Goal: Task Accomplishment & Management: Use online tool/utility

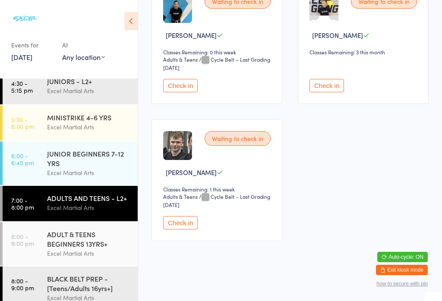
scroll to position [1966, 0]
click at [186, 92] on button "Check in" at bounding box center [180, 85] width 35 height 13
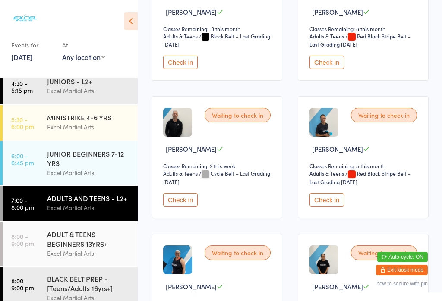
scroll to position [1016, 0]
click at [183, 207] on button "Check in" at bounding box center [180, 200] width 35 height 13
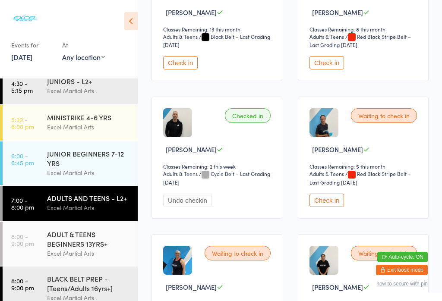
click at [60, 203] on div "ADULTS AND TEENS - L2+" at bounding box center [88, 197] width 83 height 9
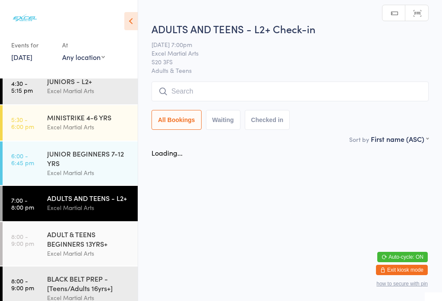
click at [66, 205] on html "You have now entered Kiosk Mode. Members will be able to check themselves in us…" at bounding box center [221, 150] width 442 height 301
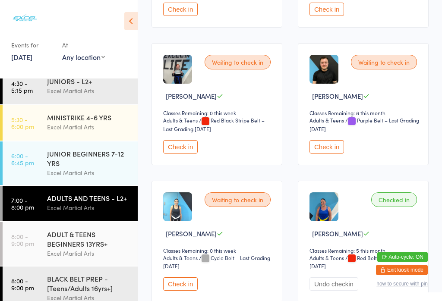
scroll to position [394, 0]
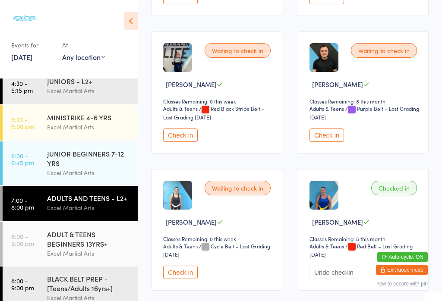
click at [323, 140] on button "Check in" at bounding box center [326, 135] width 35 height 13
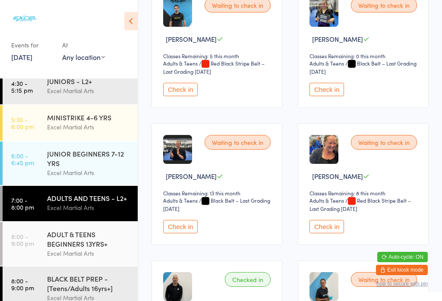
scroll to position [865, 0]
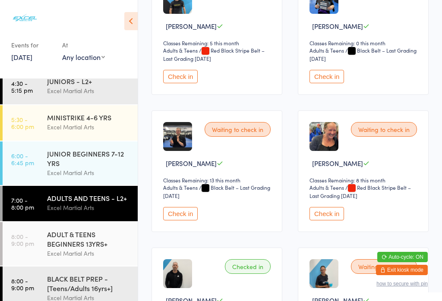
click at [318, 221] on button "Check in" at bounding box center [326, 213] width 35 height 13
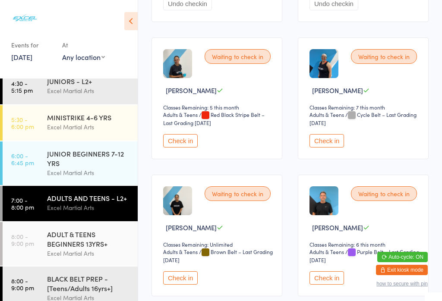
scroll to position [1213, 0]
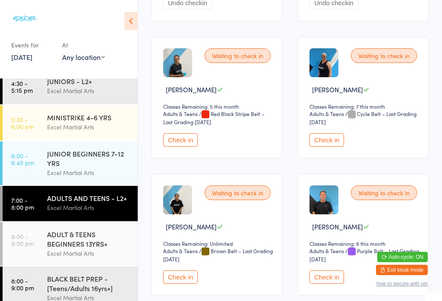
click at [183, 147] on button "Check in" at bounding box center [180, 139] width 35 height 13
click at [333, 147] on button "Check in" at bounding box center [326, 139] width 35 height 13
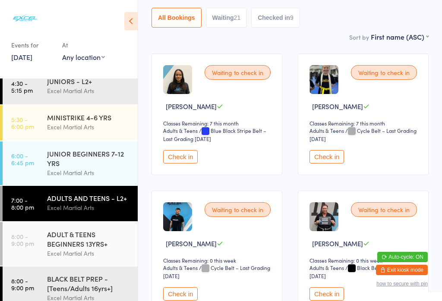
scroll to position [112, 0]
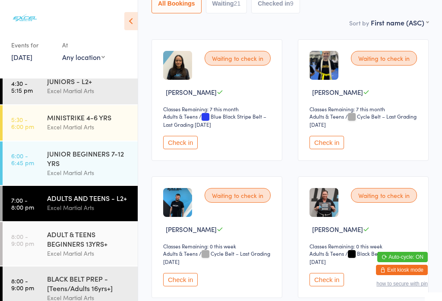
click at [321, 287] on button "Check in" at bounding box center [326, 279] width 35 height 13
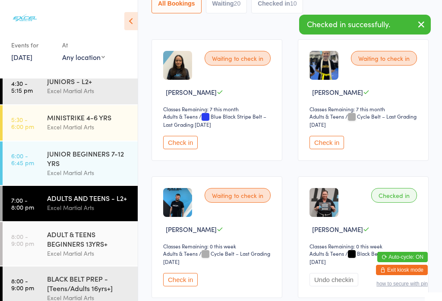
click at [84, 293] on div "BLACK BELT PREP - [Teens/Adults 16yrs+]" at bounding box center [88, 283] width 83 height 19
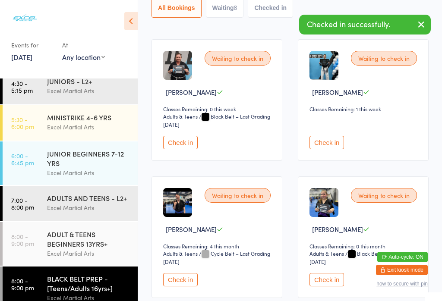
click at [185, 144] on button "Check in" at bounding box center [180, 142] width 35 height 13
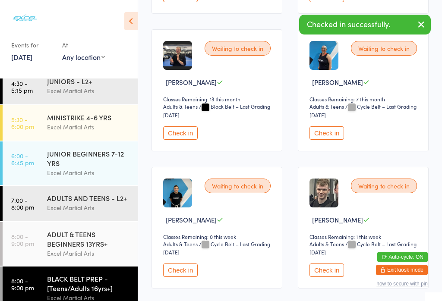
scroll to position [403, 0]
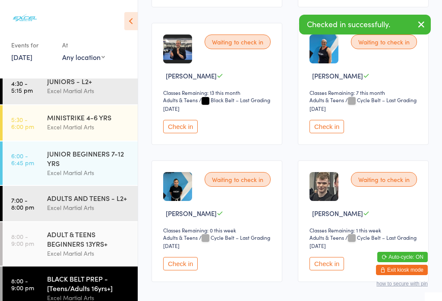
click at [335, 133] on button "Check in" at bounding box center [326, 126] width 35 height 13
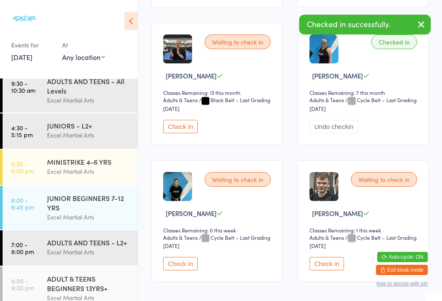
scroll to position [10, 0]
click at [107, 92] on div "ADULTS AND TEENS - All Levels" at bounding box center [88, 85] width 83 height 19
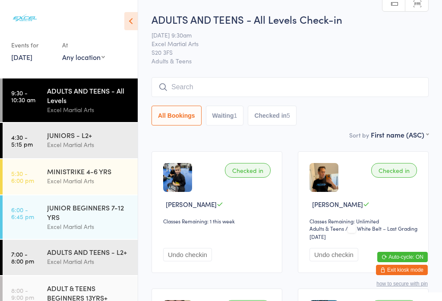
click at [91, 173] on div "MINISTRIKE 4-6 YRS" at bounding box center [88, 171] width 83 height 9
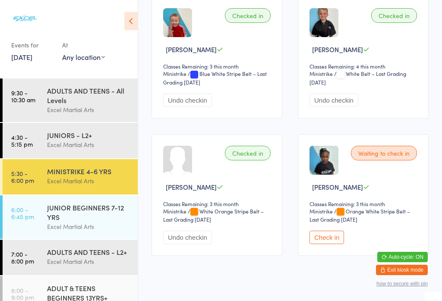
scroll to position [439, 0]
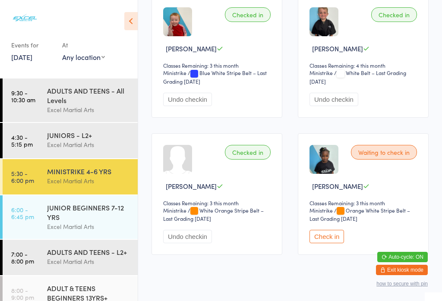
click at [324, 238] on button "Check in" at bounding box center [326, 236] width 35 height 13
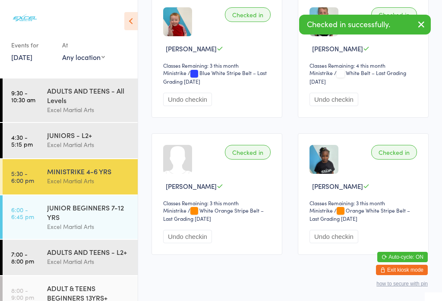
click at [98, 217] on div "JUNIOR BEGINNERS 7-12 YRS" at bounding box center [88, 212] width 83 height 19
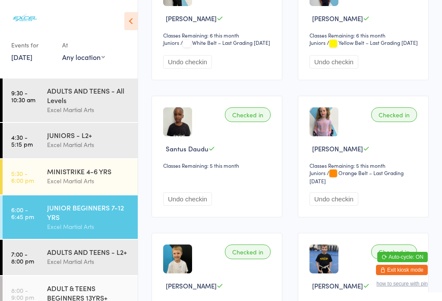
scroll to position [454, 0]
click at [50, 263] on div "Excel Martial Arts" at bounding box center [88, 262] width 83 height 10
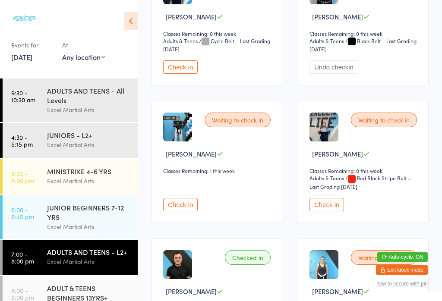
scroll to position [332, 0]
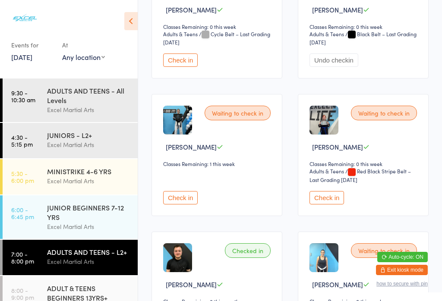
click at [323, 205] on button "Check in" at bounding box center [326, 197] width 35 height 13
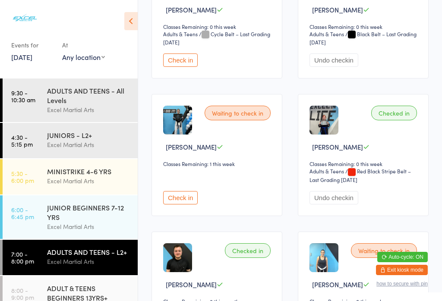
click at [170, 205] on button "Check in" at bounding box center [180, 197] width 35 height 13
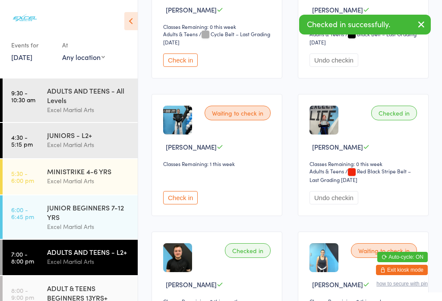
click at [56, 299] on div "ADULT & TEENS BEGINNERS 13YRS+" at bounding box center [88, 293] width 83 height 19
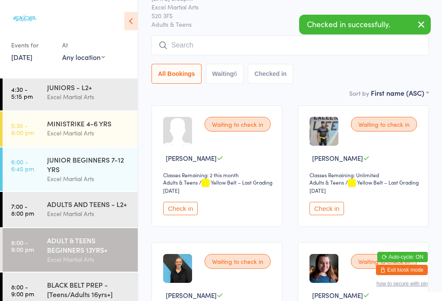
scroll to position [57, 0]
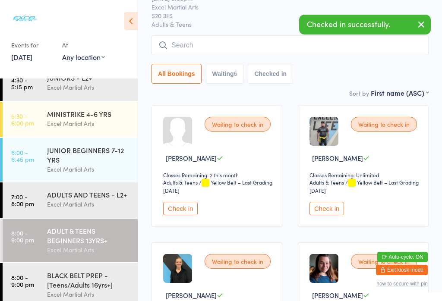
click at [76, 290] on div "BLACK BELT PREP - [Teens/Adults 16yrs+]" at bounding box center [88, 280] width 83 height 19
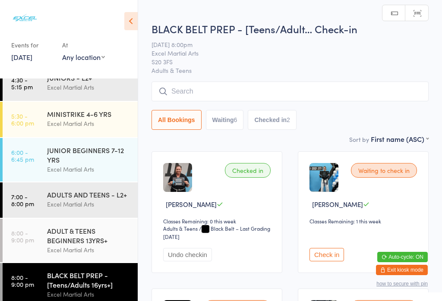
click at [324, 261] on button "Check in" at bounding box center [326, 254] width 35 height 13
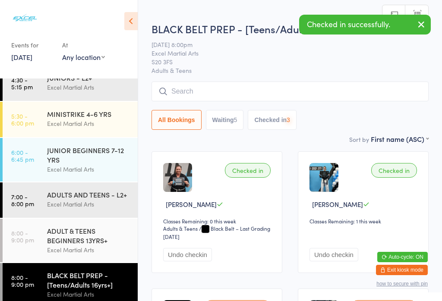
click at [64, 197] on div "ADULTS AND TEENS - L2+" at bounding box center [88, 194] width 83 height 9
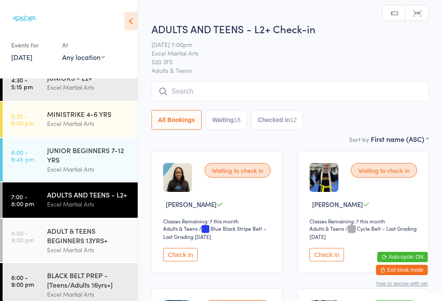
click at [44, 193] on link "7:00 - 8:00 pm ADULTS AND TEENS - L2+ Excel Martial Arts" at bounding box center [70, 200] width 135 height 35
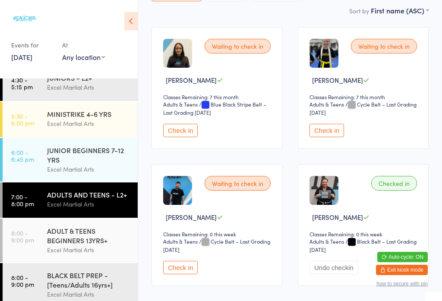
scroll to position [128, 0]
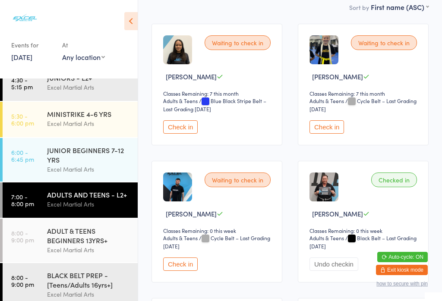
click at [197, 271] on button "Check in" at bounding box center [180, 264] width 35 height 13
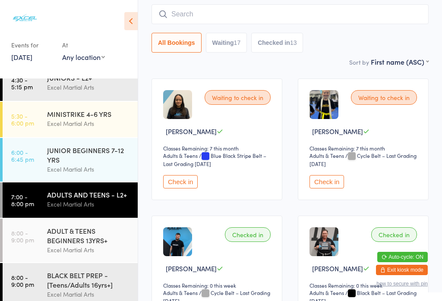
scroll to position [41, 0]
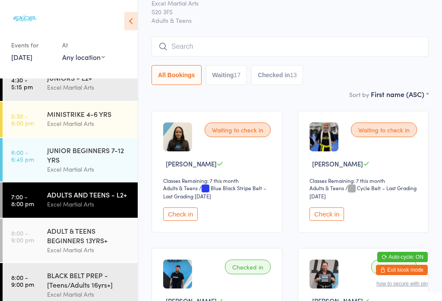
click at [225, 76] on button "Waiting 17" at bounding box center [226, 75] width 41 height 20
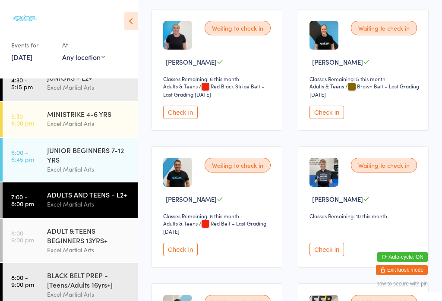
scroll to position [772, 0]
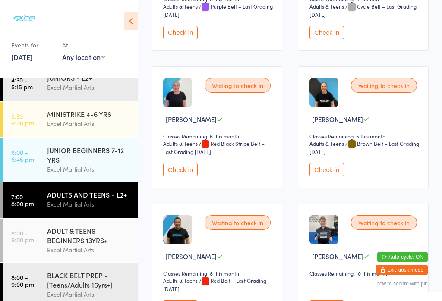
click at [99, 287] on div "BLACK BELT PREP - [Teens/Adults 16yrs+]" at bounding box center [88, 280] width 83 height 19
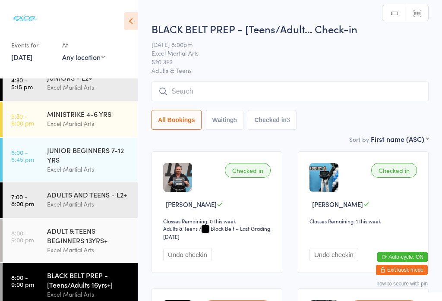
click at [241, 117] on button "Waiting 5" at bounding box center [225, 120] width 38 height 20
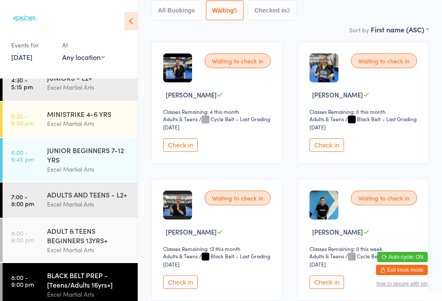
scroll to position [115, 0]
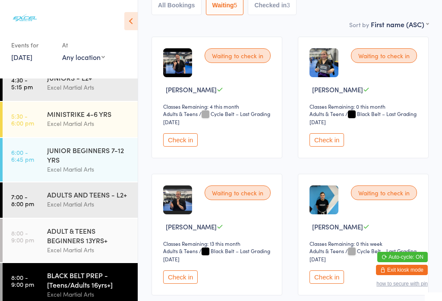
click at [101, 209] on div "Excel Martial Arts" at bounding box center [88, 204] width 83 height 10
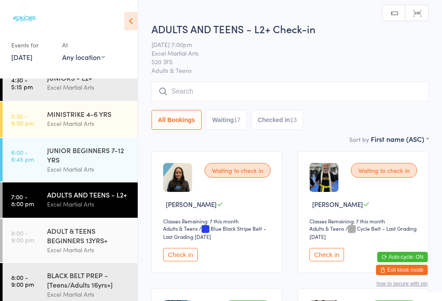
click at [233, 126] on button "Waiting 17" at bounding box center [226, 120] width 41 height 20
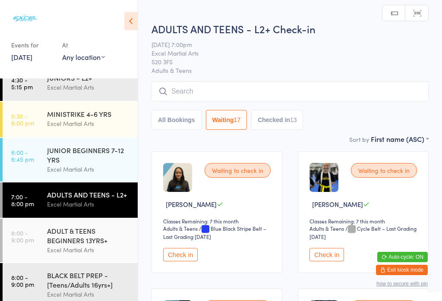
click at [137, 14] on icon at bounding box center [130, 21] width 13 height 18
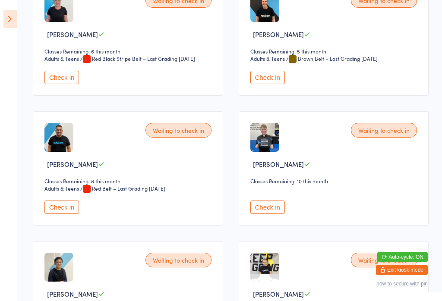
scroll to position [820, 0]
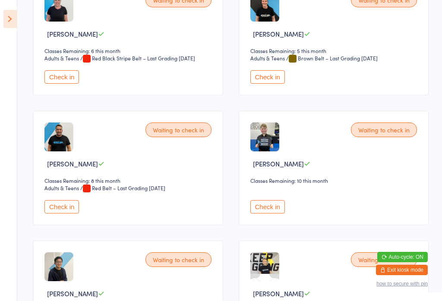
click at [266, 63] on select "Adults & Teens" at bounding box center [274, 58] width 48 height 8
click at [263, 84] on button "Check in" at bounding box center [267, 76] width 35 height 13
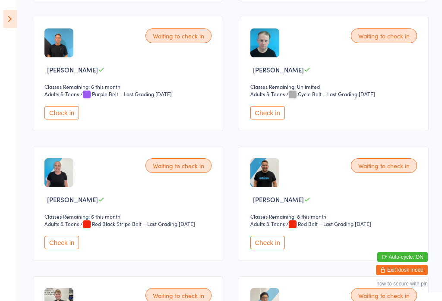
scroll to position [653, 0]
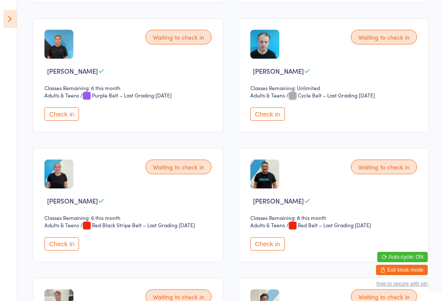
click at [70, 121] on button "Check in" at bounding box center [61, 113] width 35 height 13
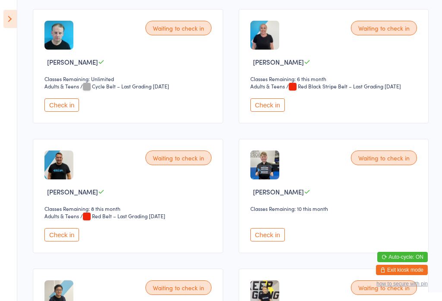
scroll to position [658, 0]
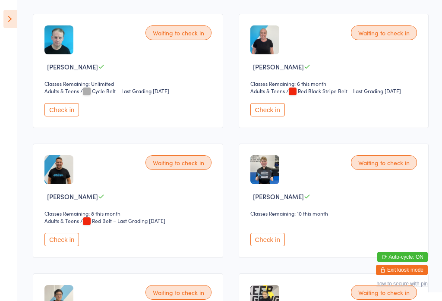
click at [65, 246] on button "Check in" at bounding box center [61, 239] width 35 height 13
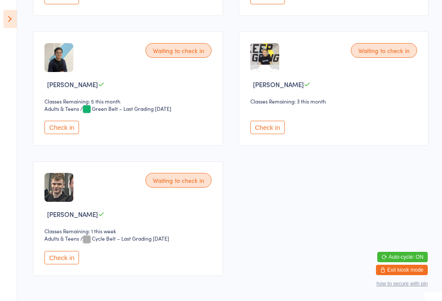
scroll to position [901, 0]
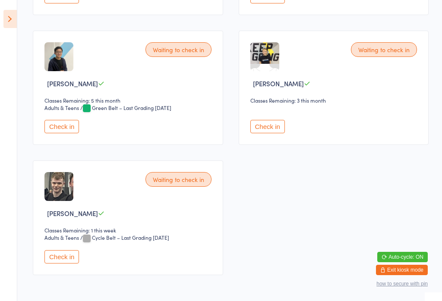
click at [52, 133] on button "Check in" at bounding box center [61, 126] width 35 height 13
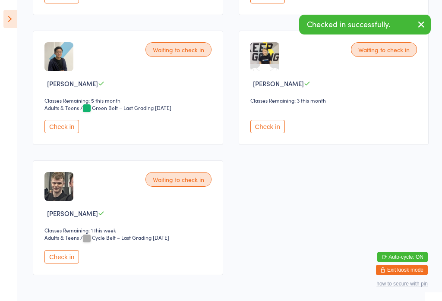
scroll to position [816, 0]
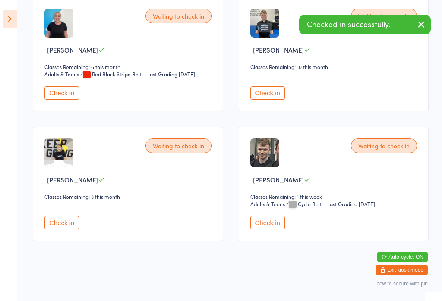
click at [267, 100] on button "Check in" at bounding box center [267, 92] width 35 height 13
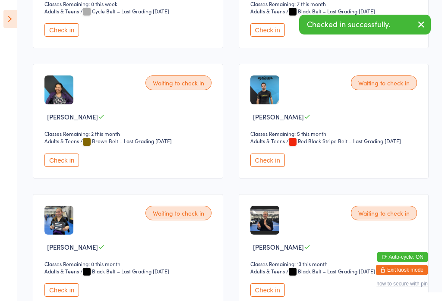
scroll to position [351, 0]
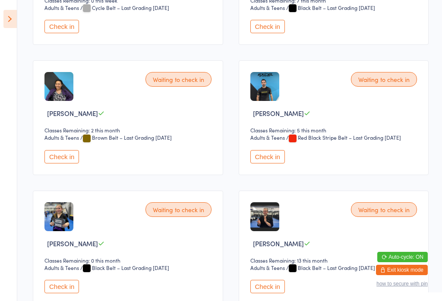
click at [51, 164] on button "Check in" at bounding box center [61, 156] width 35 height 13
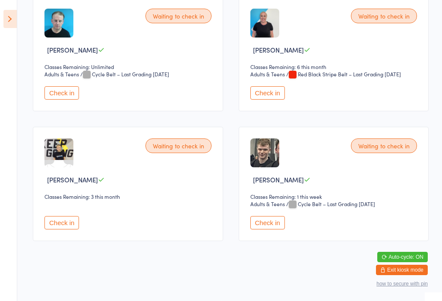
scroll to position [684, 0]
click at [266, 230] on button "Check in" at bounding box center [267, 222] width 35 height 13
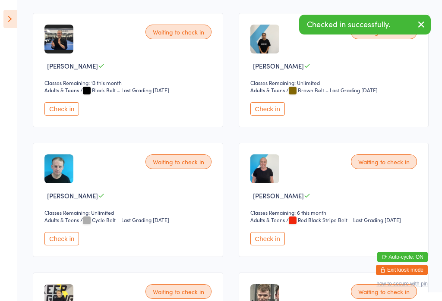
scroll to position [525, 0]
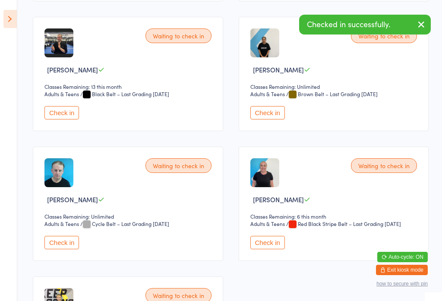
click at [7, 16] on icon at bounding box center [9, 19] width 13 height 18
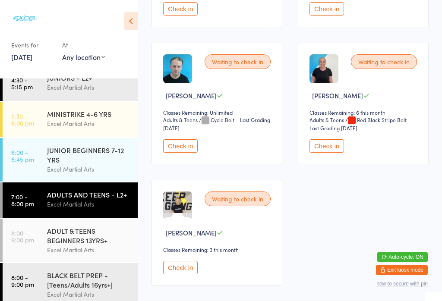
scroll to position [661, 0]
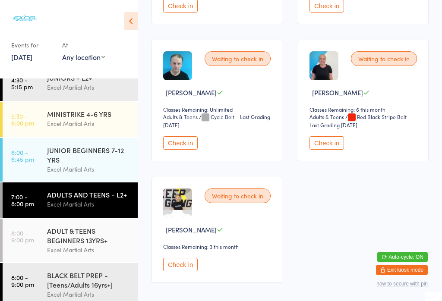
click at [58, 287] on div "BLACK BELT PREP - [Teens/Adults 16yrs+]" at bounding box center [88, 280] width 83 height 19
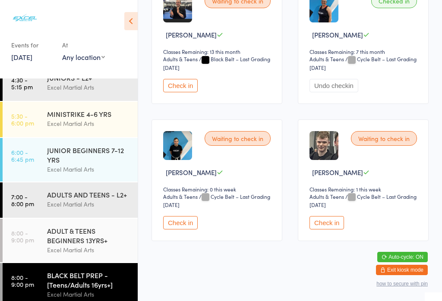
scroll to position [447, 0]
click at [327, 230] on button "Check in" at bounding box center [326, 222] width 35 height 13
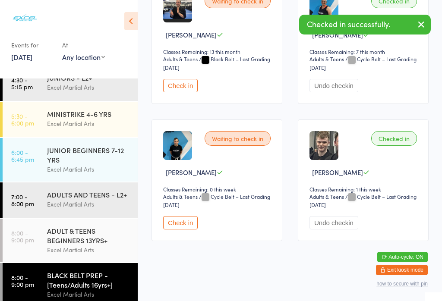
click at [73, 199] on div "ADULTS AND TEENS - L2+" at bounding box center [88, 194] width 83 height 9
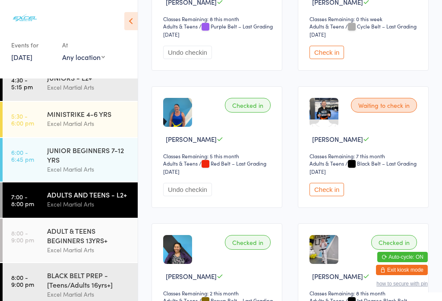
scroll to position [619, 0]
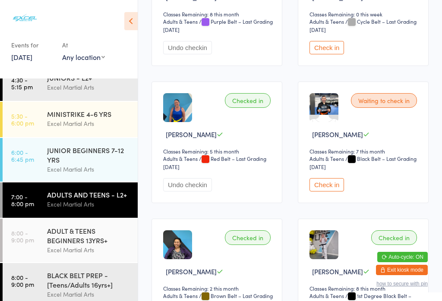
click at [320, 192] on button "Check in" at bounding box center [326, 184] width 35 height 13
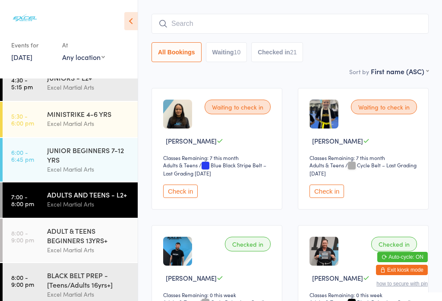
scroll to position [72, 0]
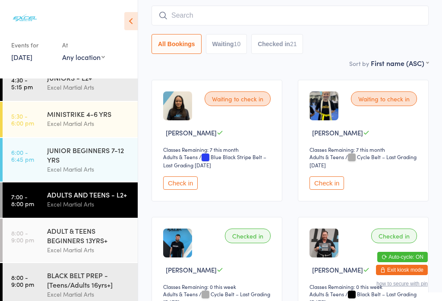
click at [324, 188] on button "Check in" at bounding box center [326, 182] width 35 height 13
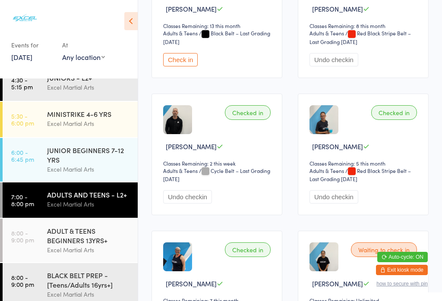
scroll to position [1157, 0]
click at [177, 66] on button "Check in" at bounding box center [180, 59] width 35 height 13
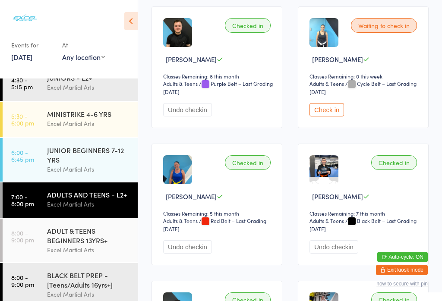
scroll to position [557, 0]
click at [330, 117] on button "Check in" at bounding box center [326, 110] width 35 height 13
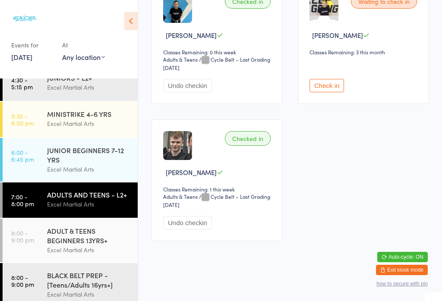
scroll to position [2103, 0]
click at [338, 92] on button "Check in" at bounding box center [326, 85] width 35 height 13
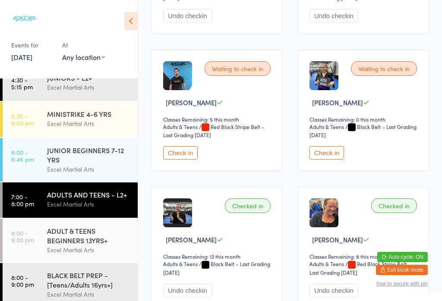
scroll to position [933, 0]
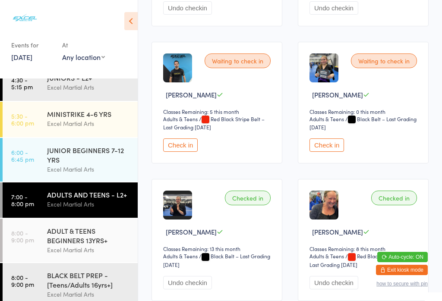
click at [180, 152] on button "Check in" at bounding box center [180, 145] width 35 height 13
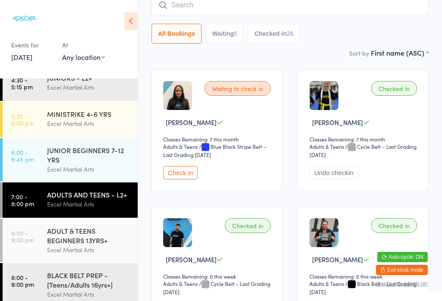
scroll to position [85, 0]
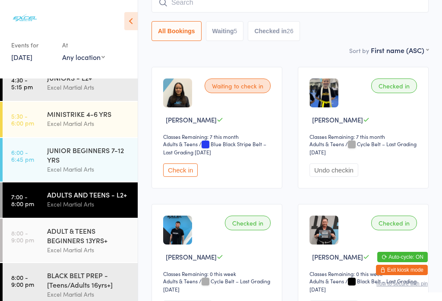
click at [179, 177] on button "Check in" at bounding box center [180, 170] width 35 height 13
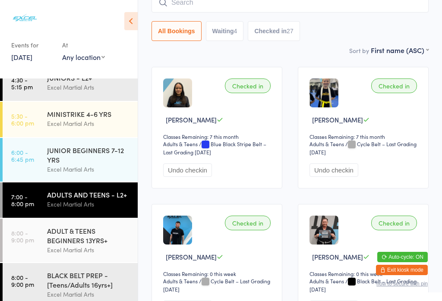
click at [54, 299] on div "Excel Martial Arts" at bounding box center [88, 295] width 83 height 10
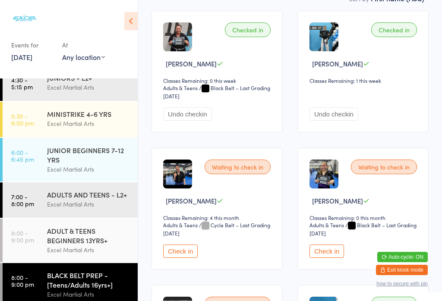
scroll to position [141, 0]
click at [327, 258] on button "Check in" at bounding box center [326, 250] width 35 height 13
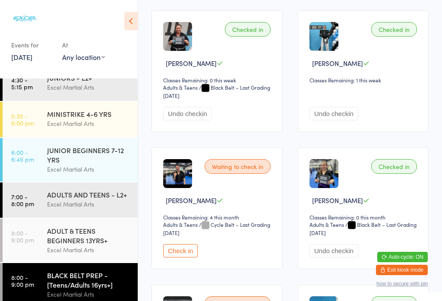
click at [98, 233] on div "ADULT & TEENS BEGINNERS 13YRS+" at bounding box center [88, 235] width 83 height 19
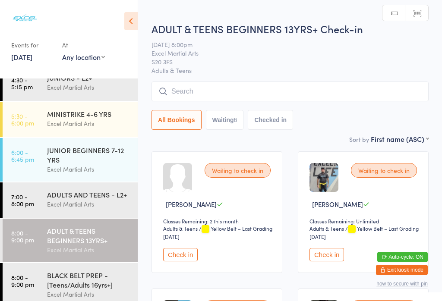
click at [332, 261] on button "Check in" at bounding box center [326, 254] width 35 height 13
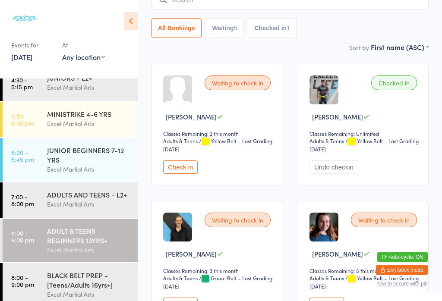
scroll to position [88, 0]
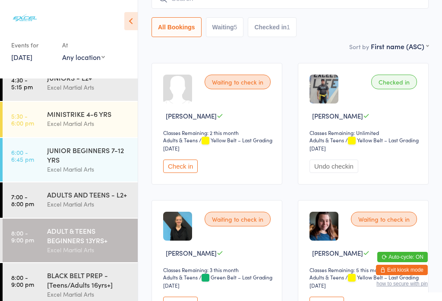
click at [183, 168] on button "Check in" at bounding box center [180, 166] width 35 height 13
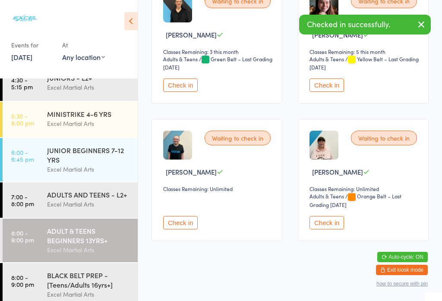
scroll to position [307, 0]
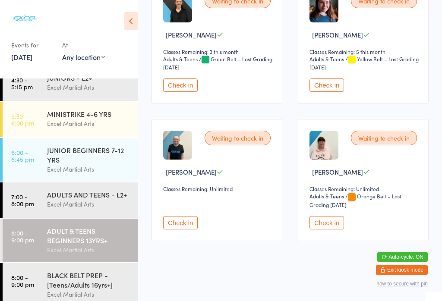
click at [185, 92] on button "Check in" at bounding box center [180, 85] width 35 height 13
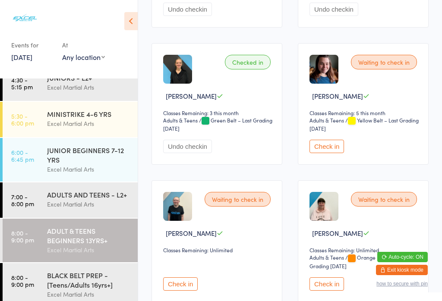
scroll to position [245, 0]
click at [329, 154] on button "Check in" at bounding box center [326, 146] width 35 height 13
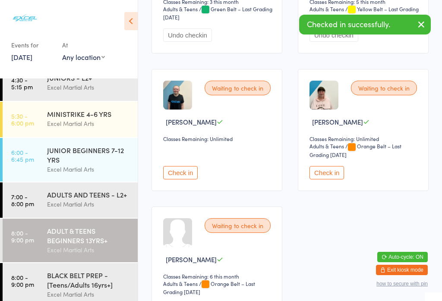
scroll to position [345, 0]
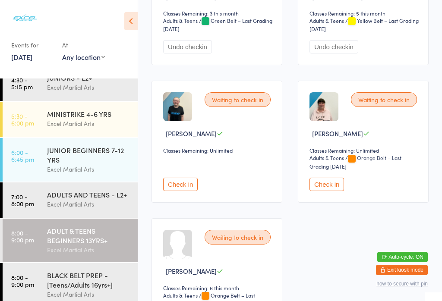
click at [330, 191] on button "Check in" at bounding box center [326, 184] width 35 height 13
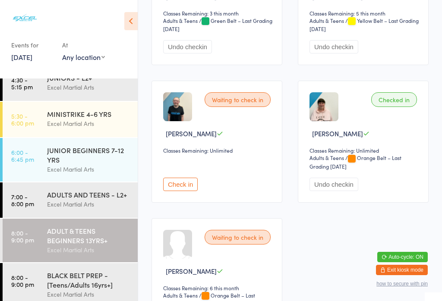
click at [181, 190] on button "Check in" at bounding box center [180, 184] width 35 height 13
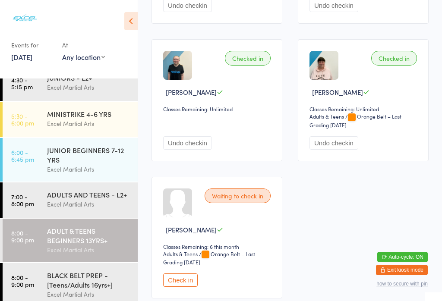
scroll to position [387, 0]
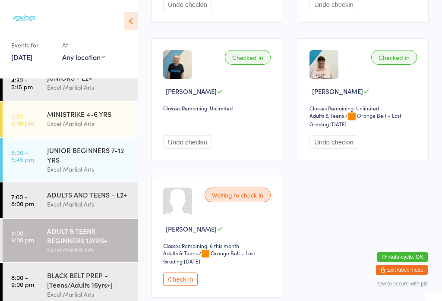
click at [186, 286] on button "Check in" at bounding box center [180, 279] width 35 height 13
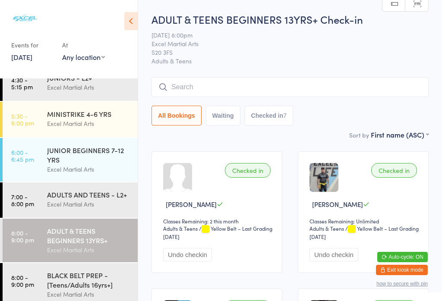
scroll to position [0, 0]
click at [214, 120] on button "Waiting" at bounding box center [223, 116] width 35 height 20
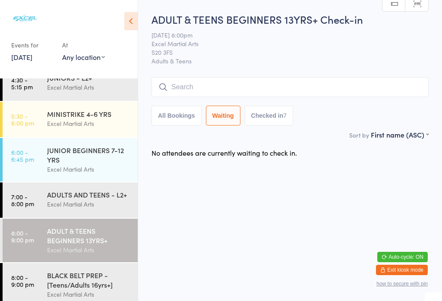
click at [261, 109] on button "Checked in 7" at bounding box center [269, 116] width 49 height 20
